Goal: Information Seeking & Learning: Learn about a topic

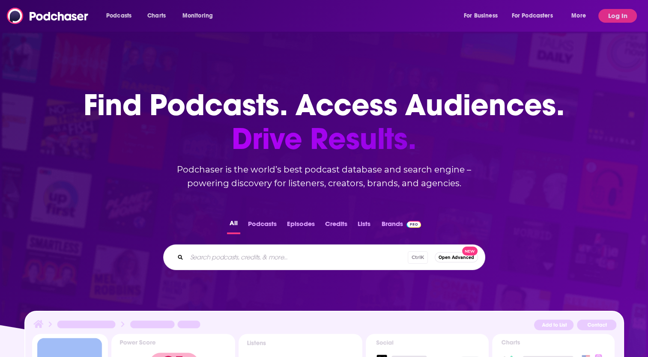
click at [625, 16] on button "Log In" at bounding box center [617, 16] width 39 height 14
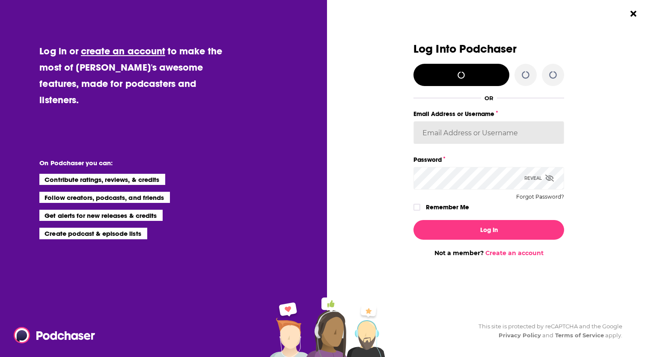
click at [469, 136] on input "Email Address or Username" at bounding box center [489, 132] width 151 height 23
paste input "Penguin_portfolio"
type input "Penguin_portfolio"
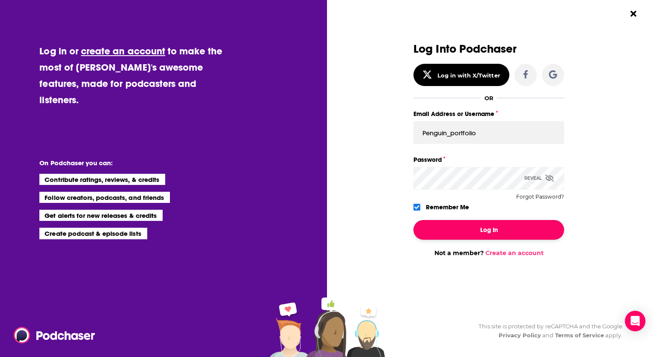
click at [471, 229] on button "Log In" at bounding box center [489, 230] width 151 height 20
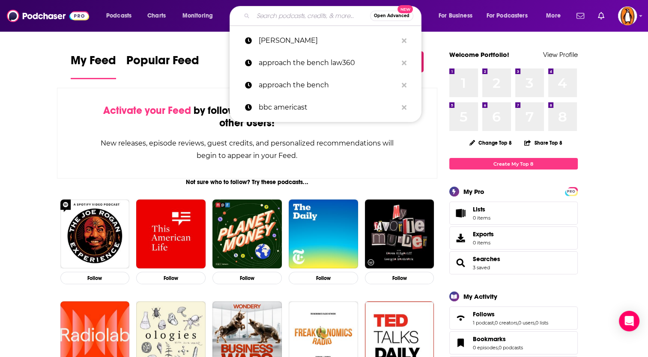
click at [291, 11] on input "Search podcasts, credits, & more..." at bounding box center [311, 16] width 117 height 14
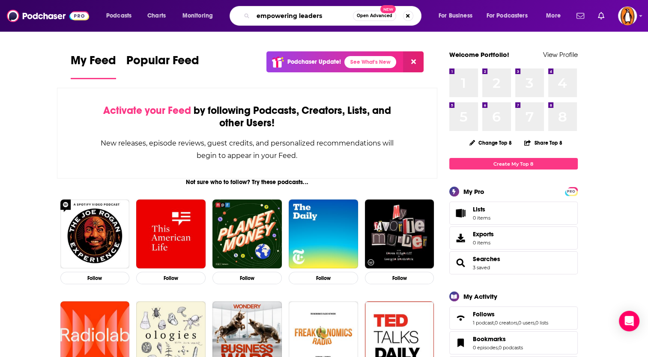
type input "empowering leaders"
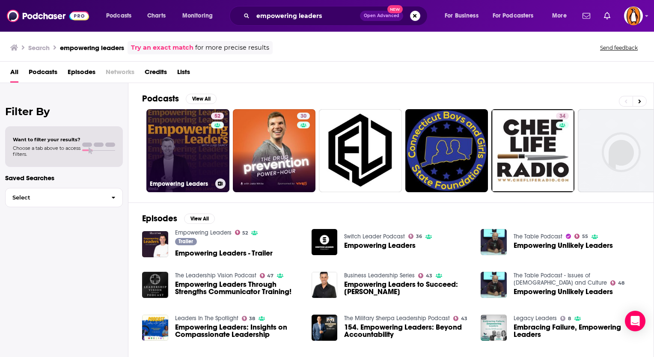
click at [176, 148] on link "52 Empowering Leaders" at bounding box center [187, 150] width 83 height 83
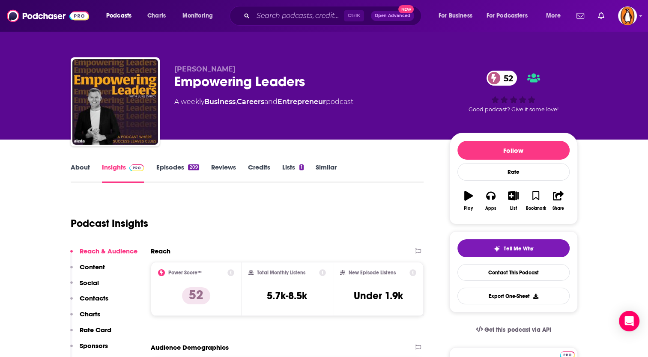
scroll to position [143, 0]
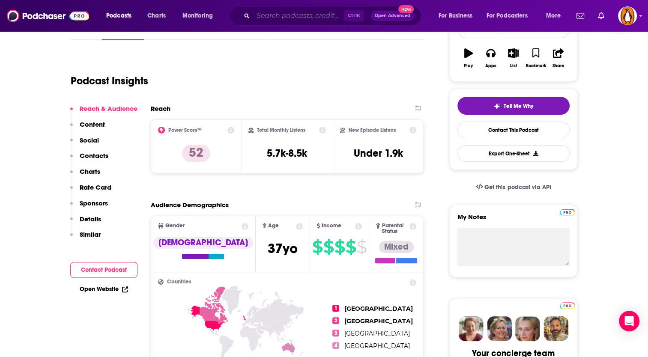
click at [303, 11] on input "Search podcasts, credits, & more..." at bounding box center [298, 16] width 91 height 14
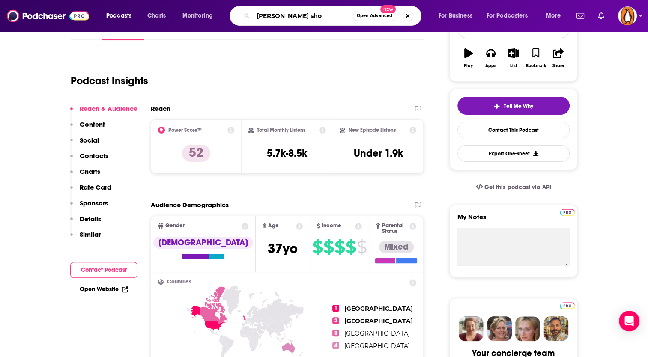
type input "[PERSON_NAME] show"
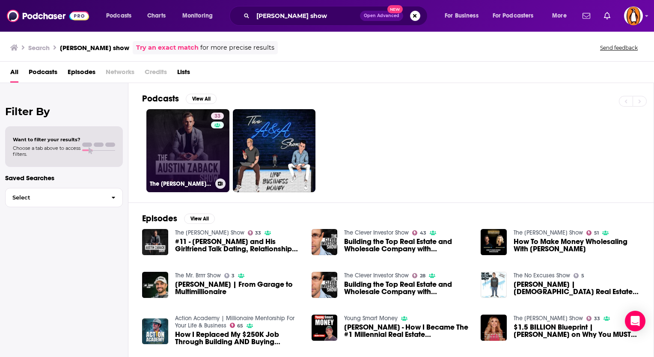
click at [171, 149] on link "33 The [PERSON_NAME] Show" at bounding box center [187, 150] width 83 height 83
